Goal: Transaction & Acquisition: Download file/media

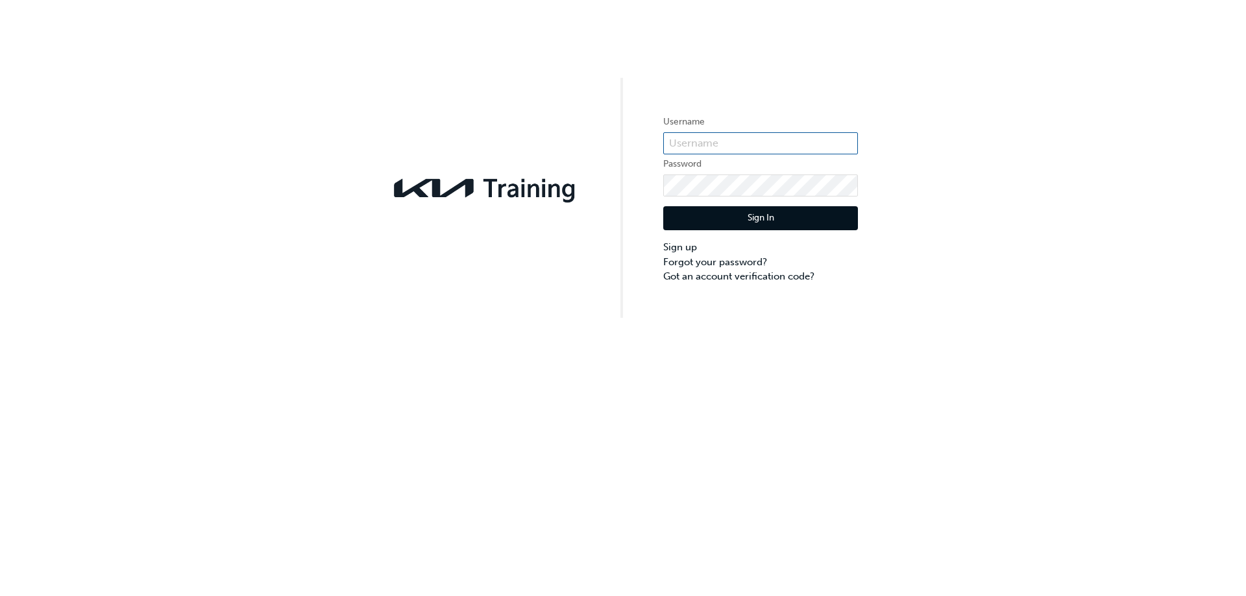
type input "KAU82485E7"
click at [767, 140] on input "KAU82485E7" at bounding box center [760, 143] width 195 height 22
click at [695, 224] on button "Sign In" at bounding box center [760, 218] width 195 height 25
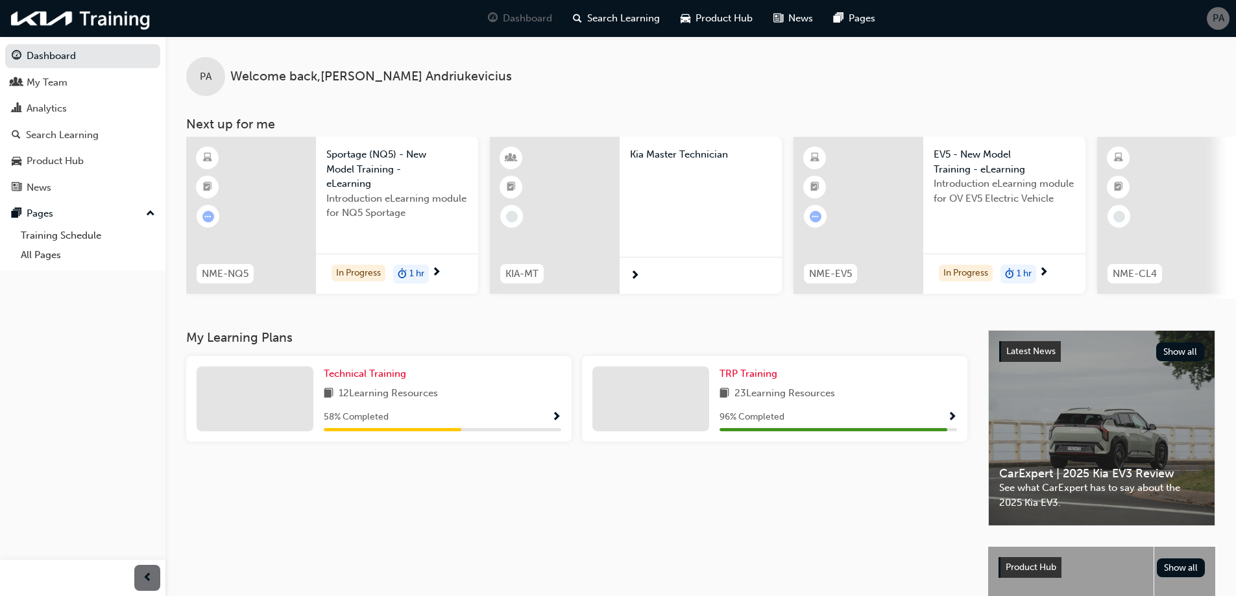
click at [564, 210] on div at bounding box center [555, 215] width 130 height 157
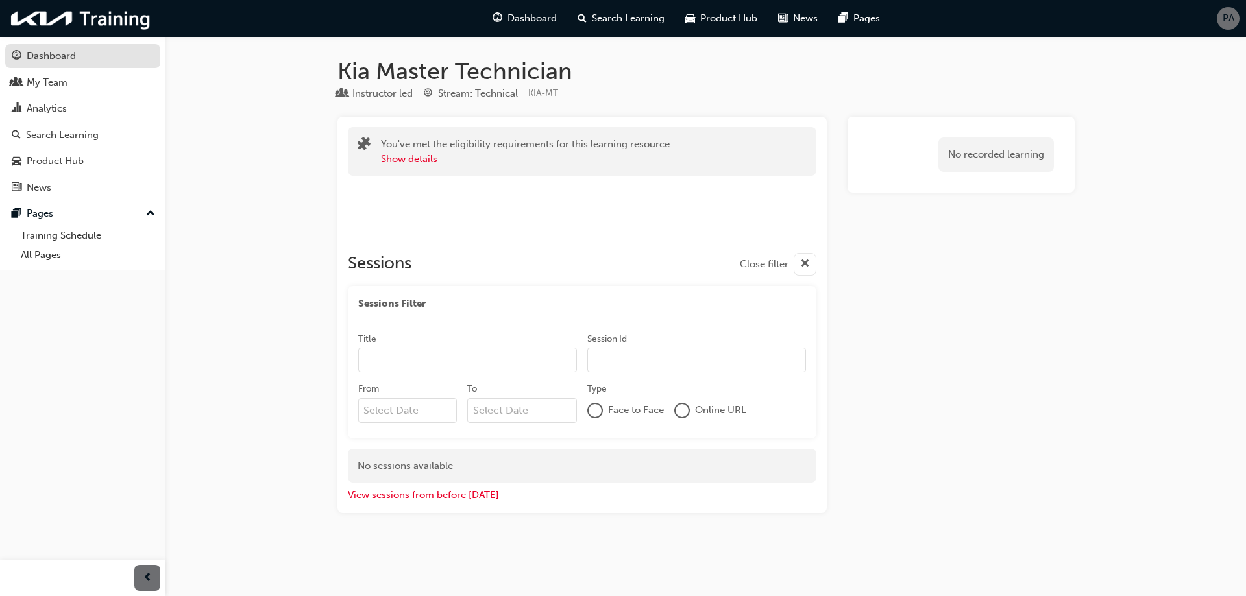
click at [58, 60] on div "Dashboard" at bounding box center [51, 56] width 49 height 15
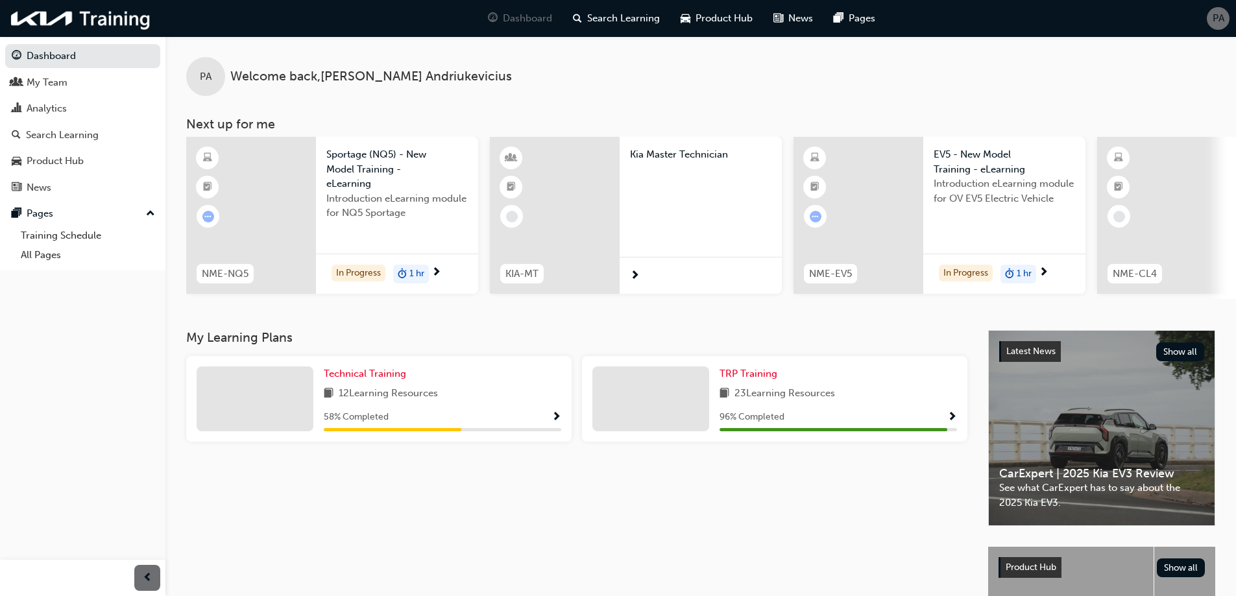
click at [952, 422] on span "Show Progress" at bounding box center [952, 418] width 10 height 12
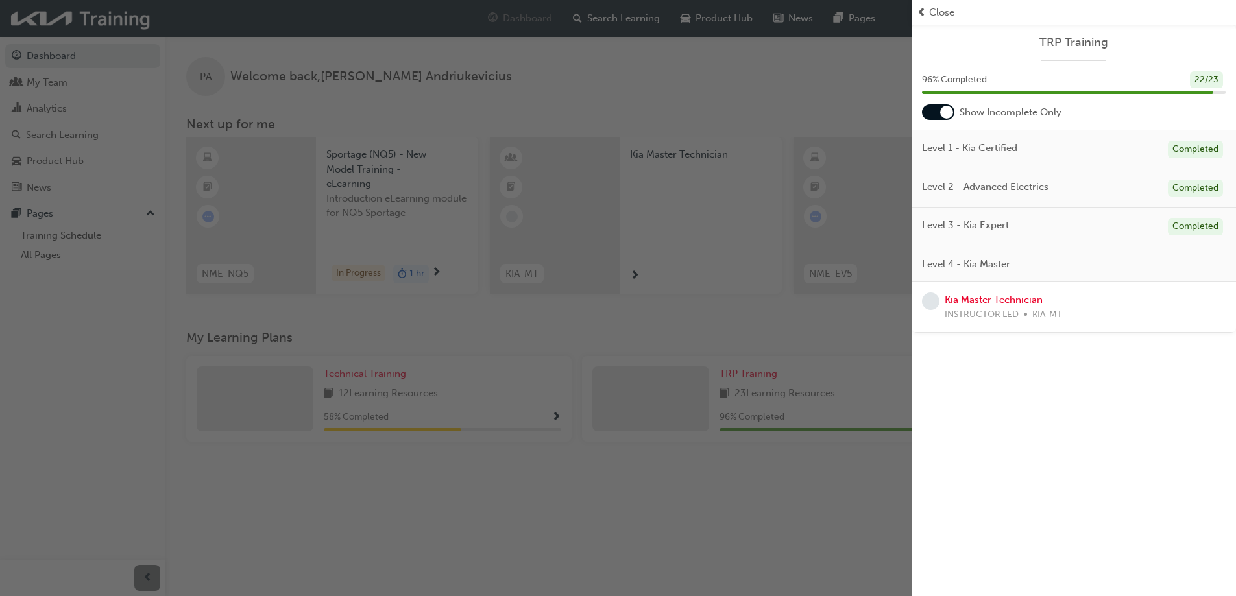
click at [997, 299] on link "Kia Master Technician" at bounding box center [994, 300] width 98 height 12
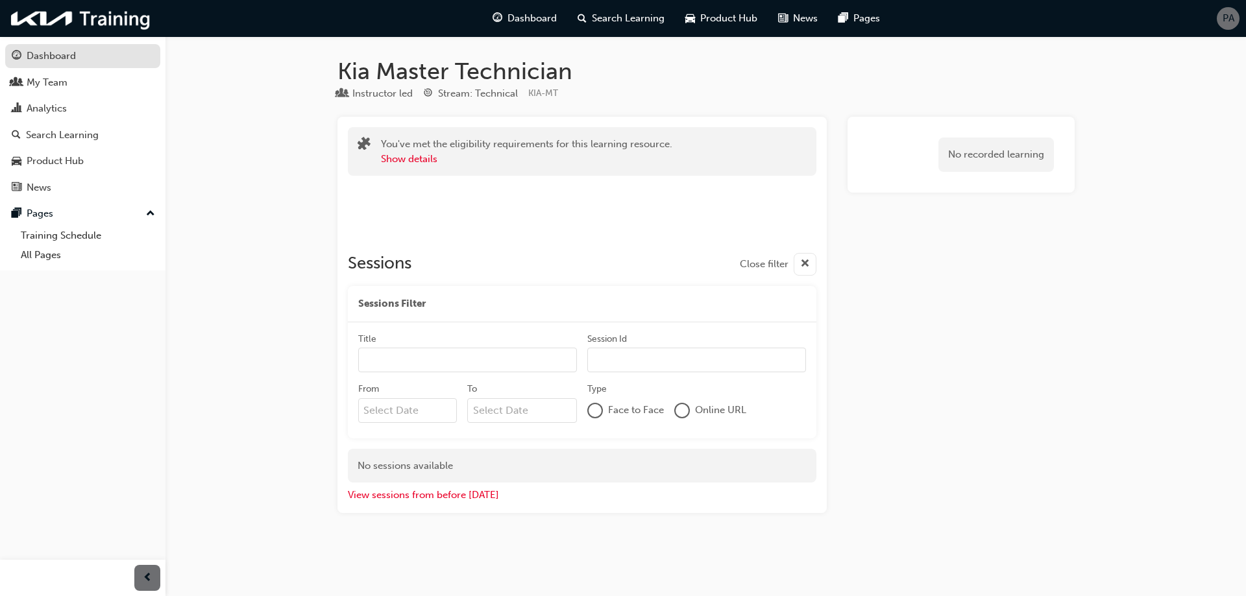
click at [53, 56] on div "Dashboard" at bounding box center [51, 56] width 49 height 15
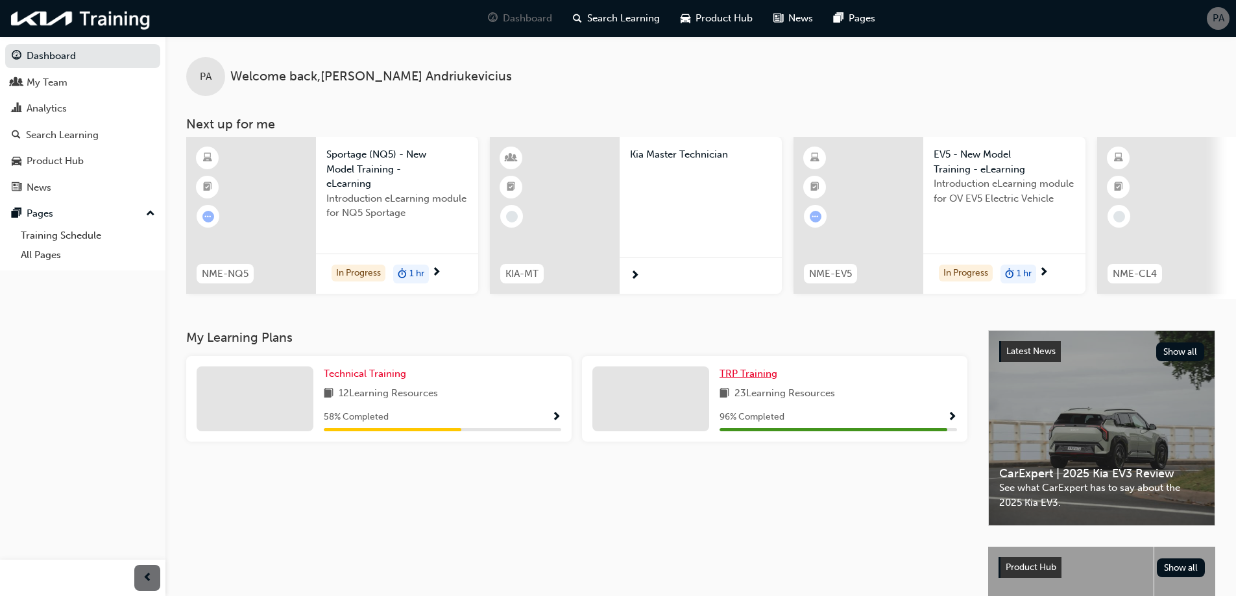
click at [749, 380] on span "TRP Training" at bounding box center [748, 374] width 58 height 12
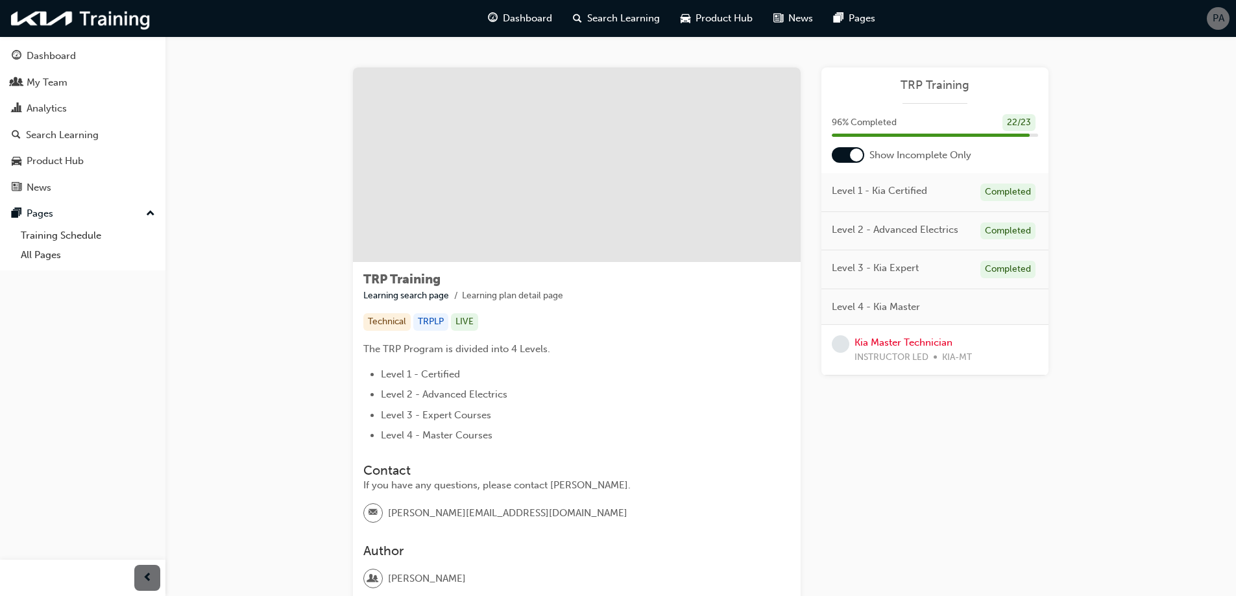
click at [853, 466] on div "Learning Plan TRP Training 96 % Completed 22 / 23 Show Incomplete Only Level 1 …" at bounding box center [934, 338] width 227 height 542
click at [1216, 15] on span "PA" at bounding box center [1219, 18] width 12 height 15
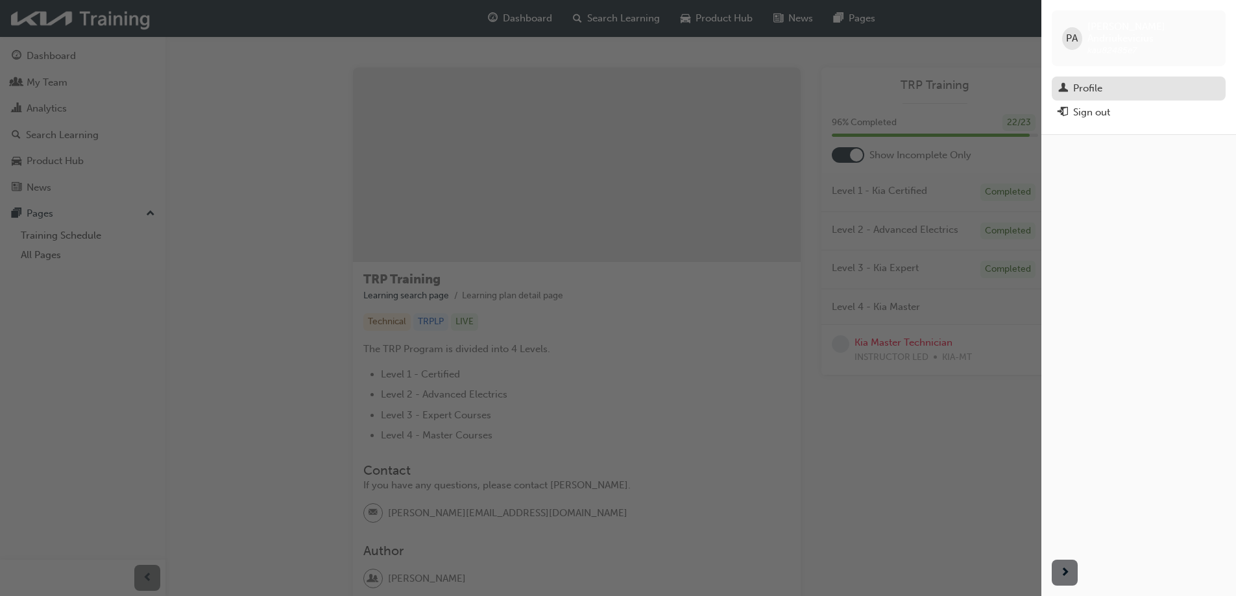
click at [1094, 81] on div "Profile" at bounding box center [1087, 88] width 29 height 15
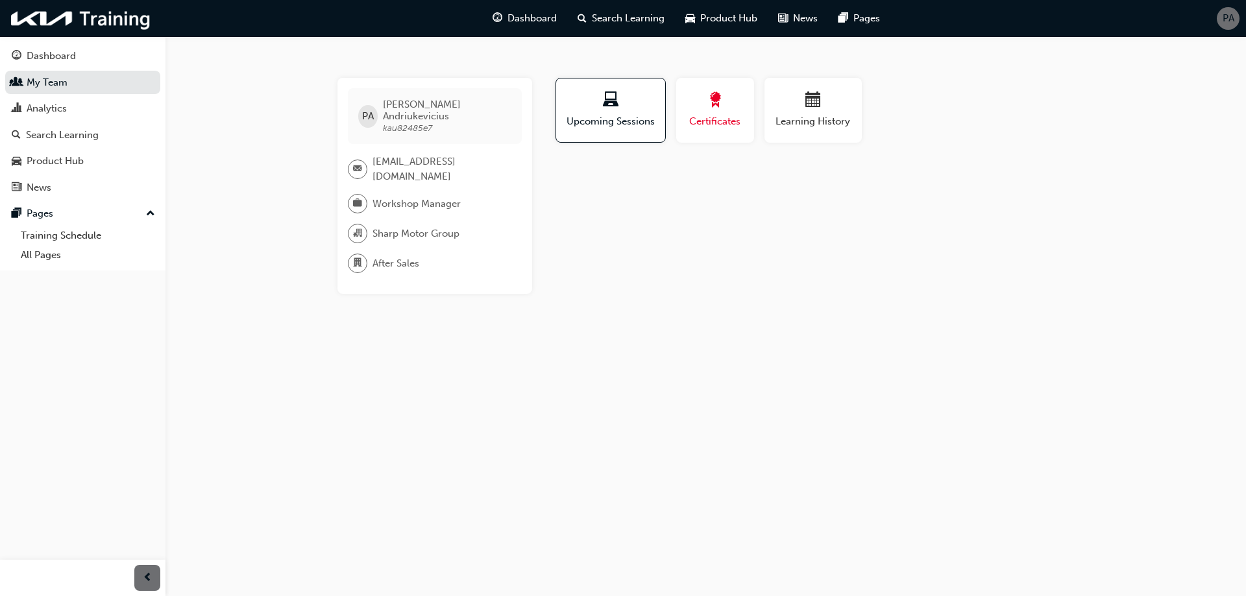
click at [706, 112] on div "Certificates" at bounding box center [715, 110] width 58 height 37
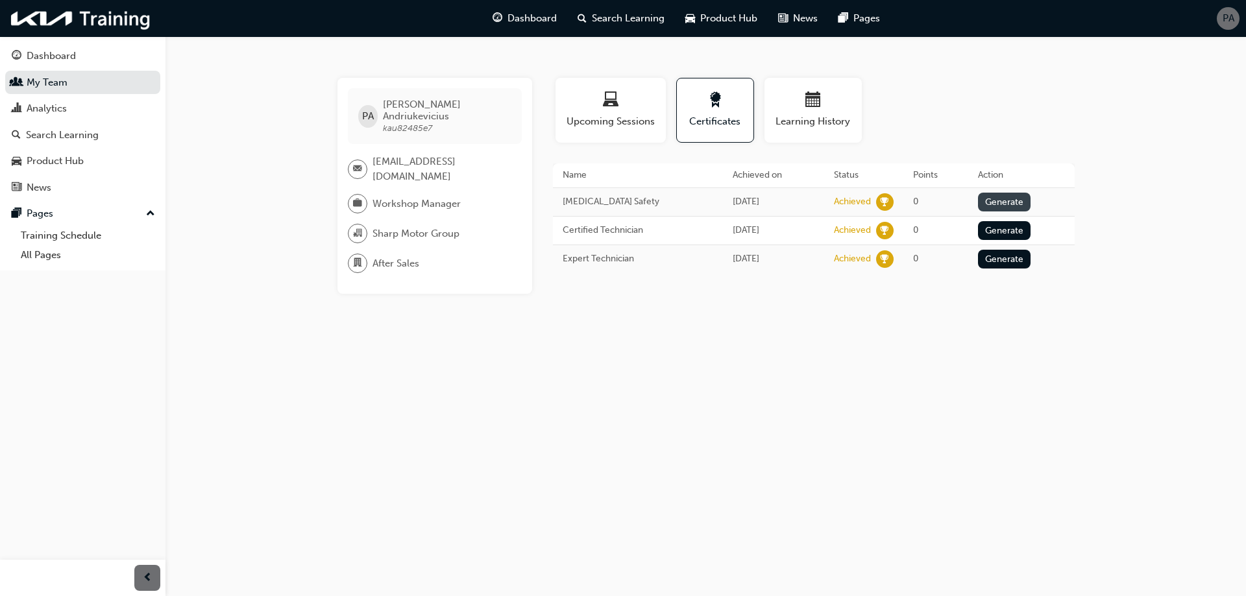
click at [1003, 201] on button "Generate" at bounding box center [1004, 202] width 53 height 19
click at [1015, 231] on button "Generate" at bounding box center [1004, 230] width 53 height 19
click at [1016, 260] on button "Generate" at bounding box center [1004, 259] width 53 height 19
click at [1006, 202] on link "Download PDF" at bounding box center [1000, 200] width 60 height 11
click at [1014, 226] on link "Download PDF" at bounding box center [1000, 228] width 60 height 11
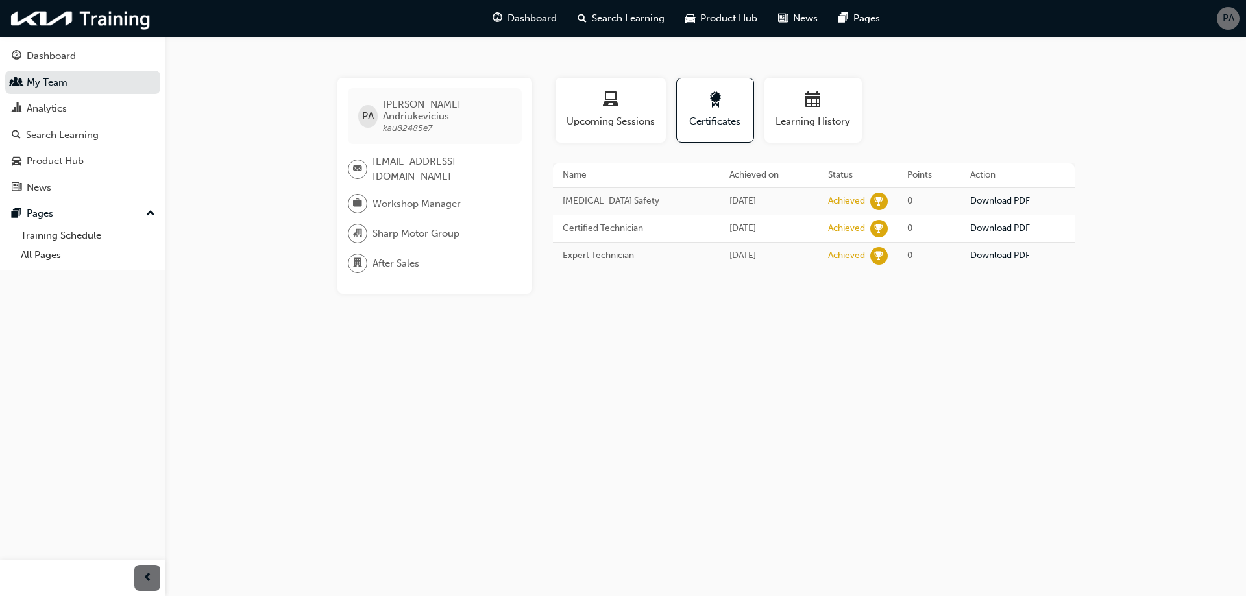
click at [998, 256] on link "Download PDF" at bounding box center [1000, 255] width 60 height 11
click at [991, 254] on link "Download PDF" at bounding box center [1000, 255] width 60 height 11
click at [1010, 228] on link "Download PDF" at bounding box center [1000, 228] width 60 height 11
click at [1005, 203] on link "Download PDF" at bounding box center [1000, 200] width 60 height 11
